Goal: Information Seeking & Learning: Learn about a topic

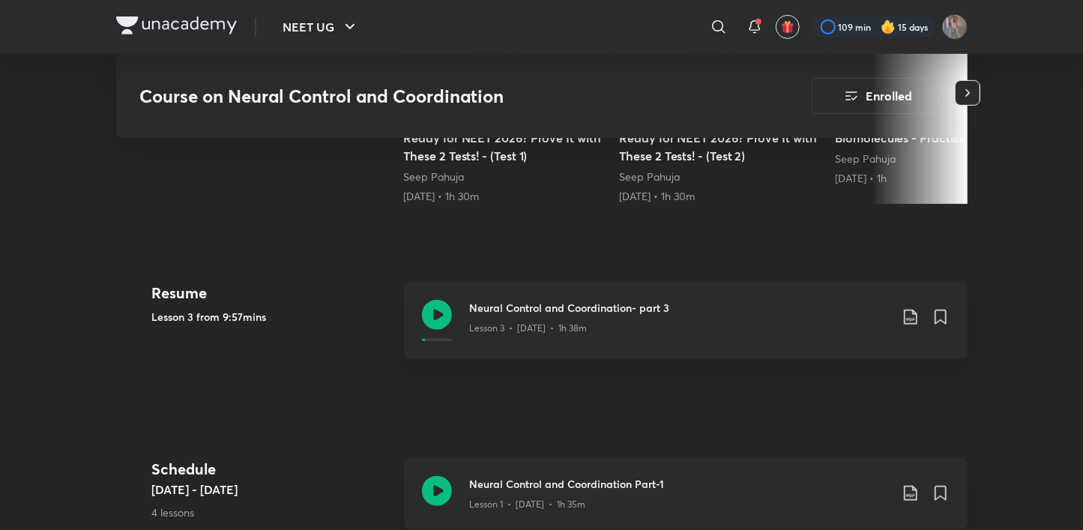
scroll to position [577, 0]
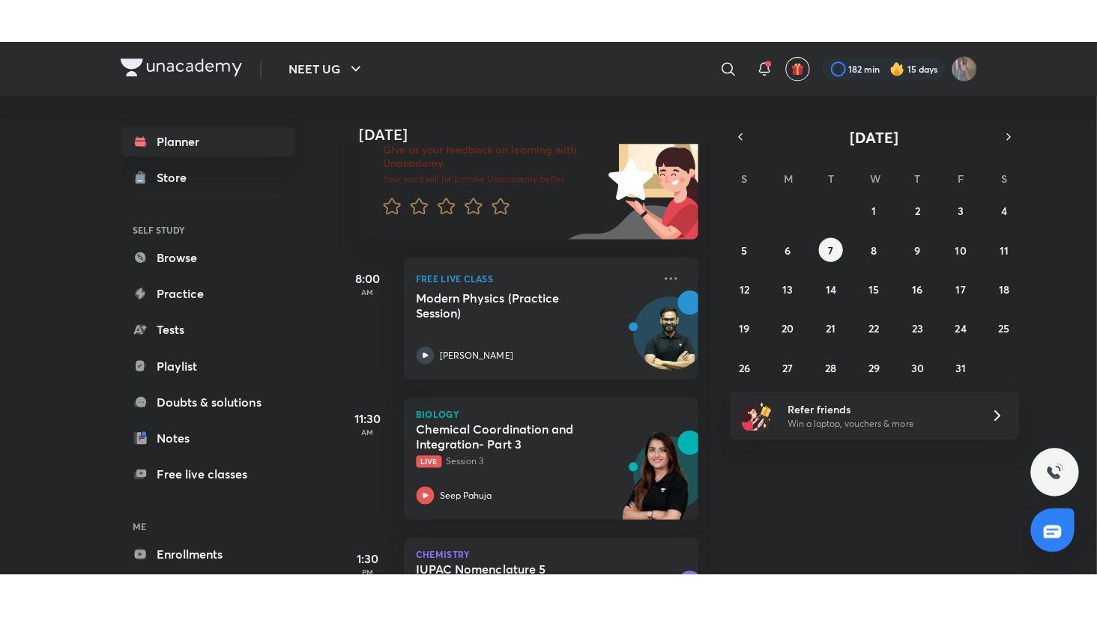
scroll to position [220, 0]
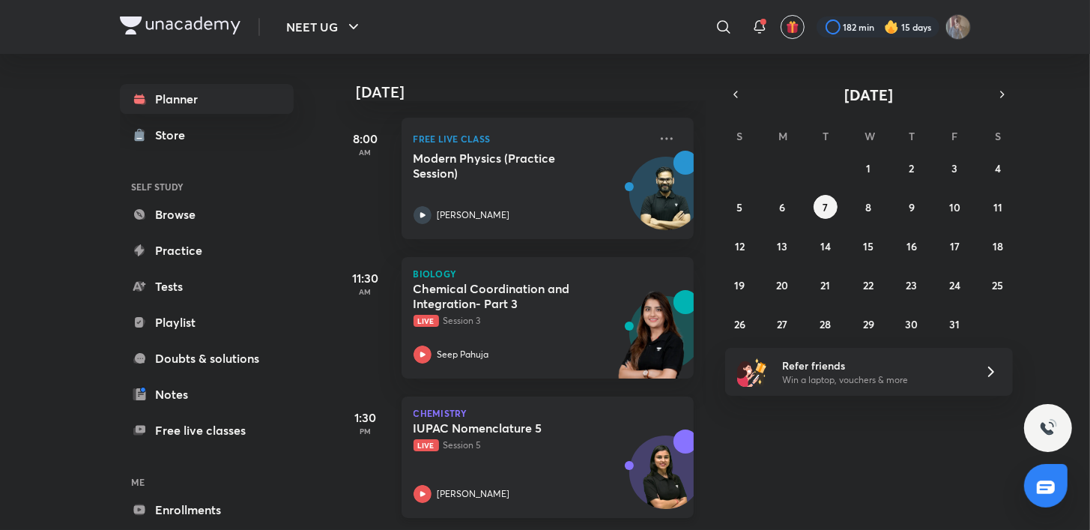
click at [417, 485] on icon at bounding box center [423, 494] width 18 height 18
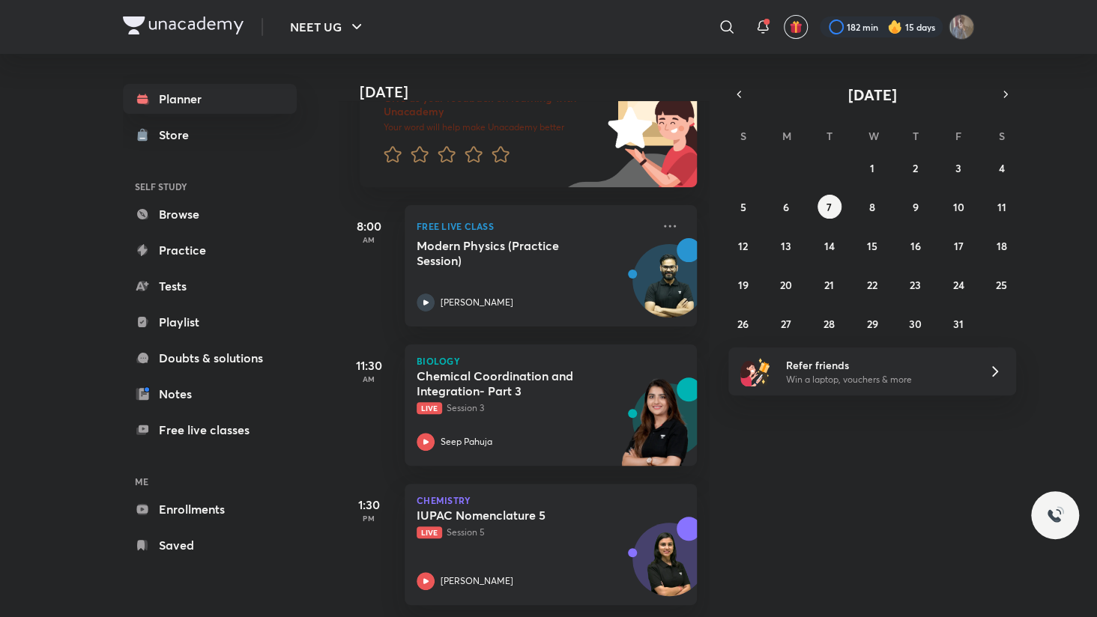
scroll to position [133, 0]
